Goal: Task Accomplishment & Management: Use online tool/utility

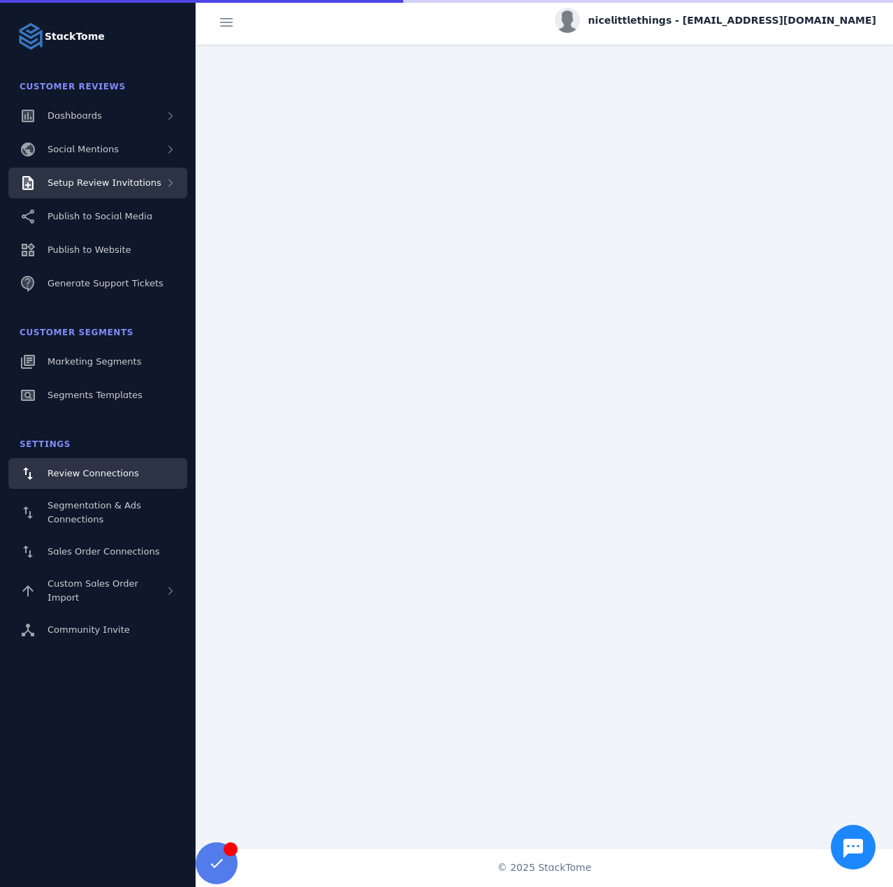
click at [122, 182] on span "Setup Review Invitations" at bounding box center [104, 182] width 114 height 10
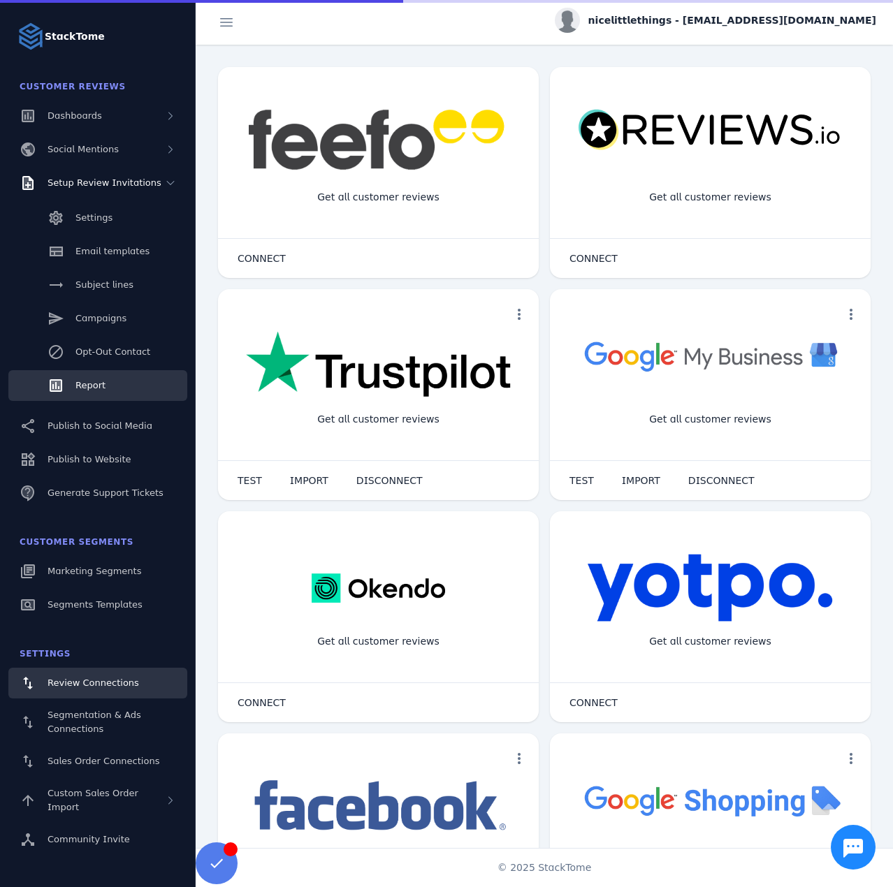
click at [78, 388] on span "Report" at bounding box center [90, 385] width 30 height 10
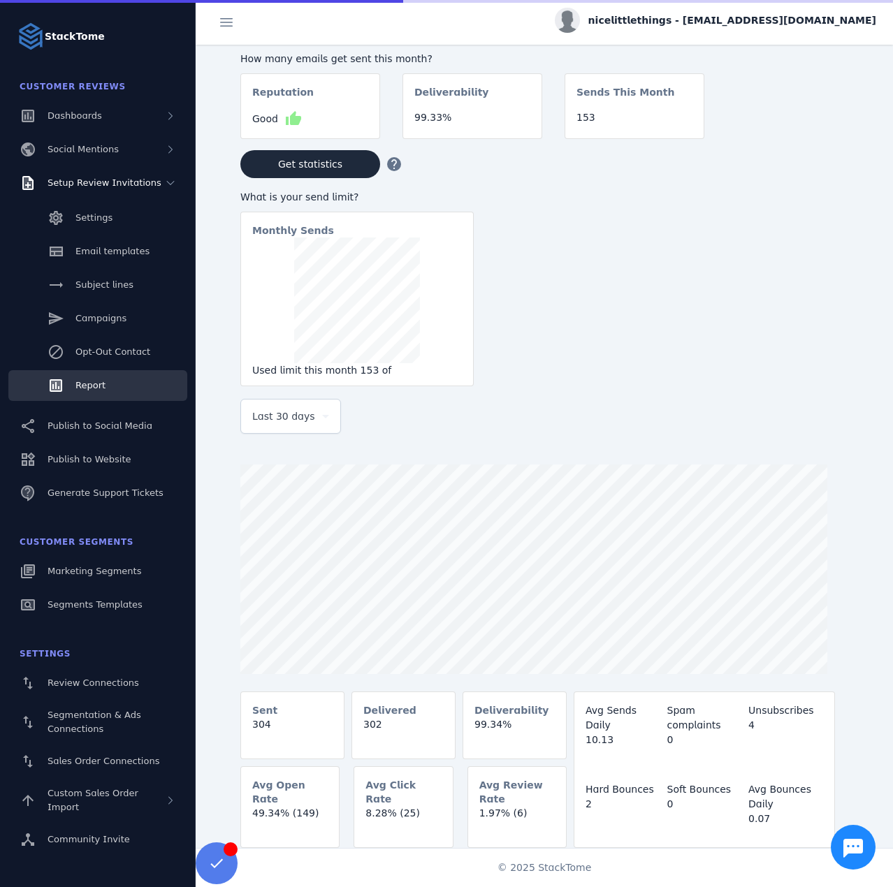
click at [294, 425] on span "Last 30 days" at bounding box center [283, 416] width 63 height 17
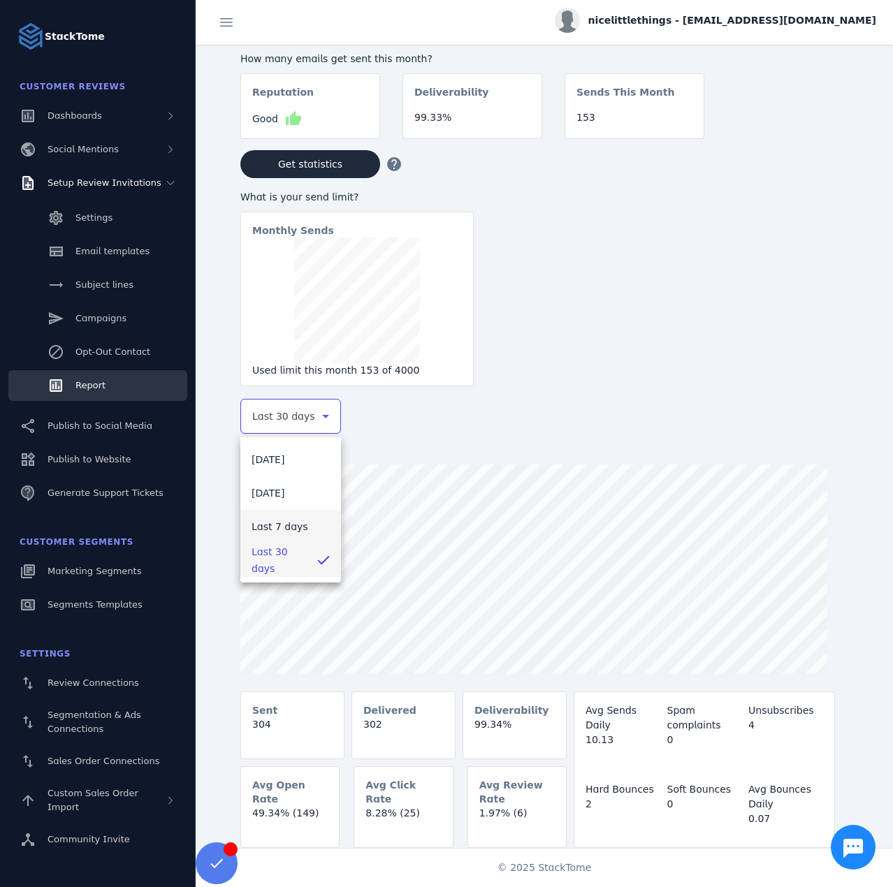
click at [285, 528] on span "Last 7 days" at bounding box center [279, 526] width 57 height 17
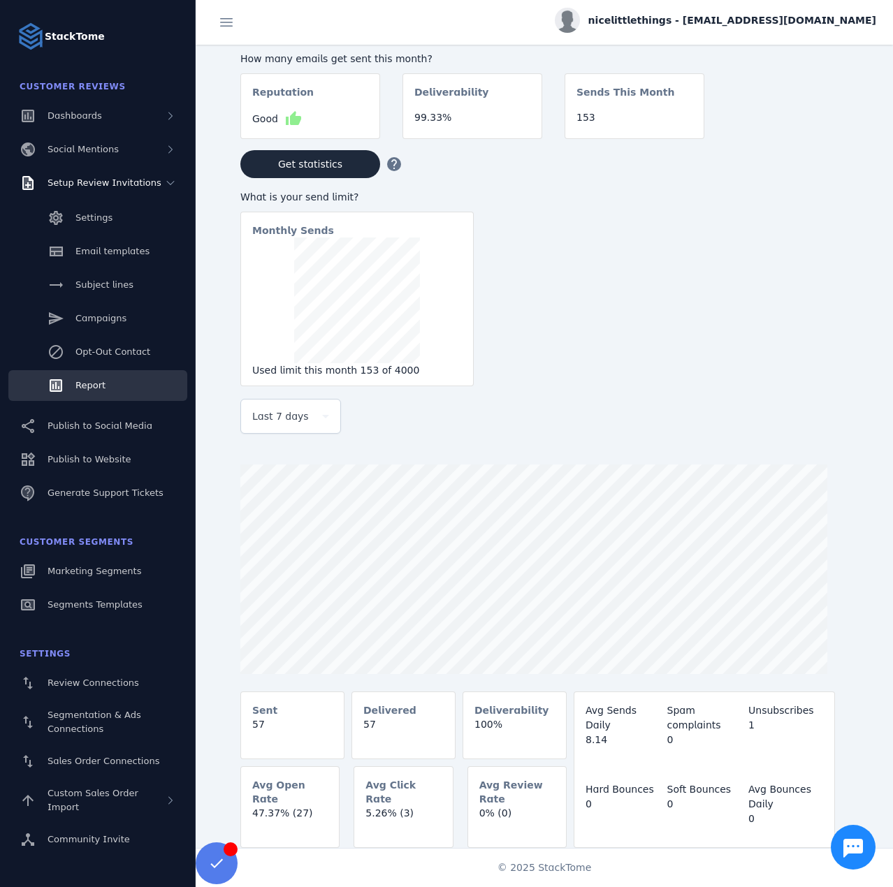
click at [756, 32] on div "nicelittlethings - [EMAIL_ADDRESS][DOMAIN_NAME]" at bounding box center [715, 20] width 321 height 25
click at [812, 137] on span "Sign out" at bounding box center [832, 134] width 41 height 17
